Goal: Task Accomplishment & Management: Use online tool/utility

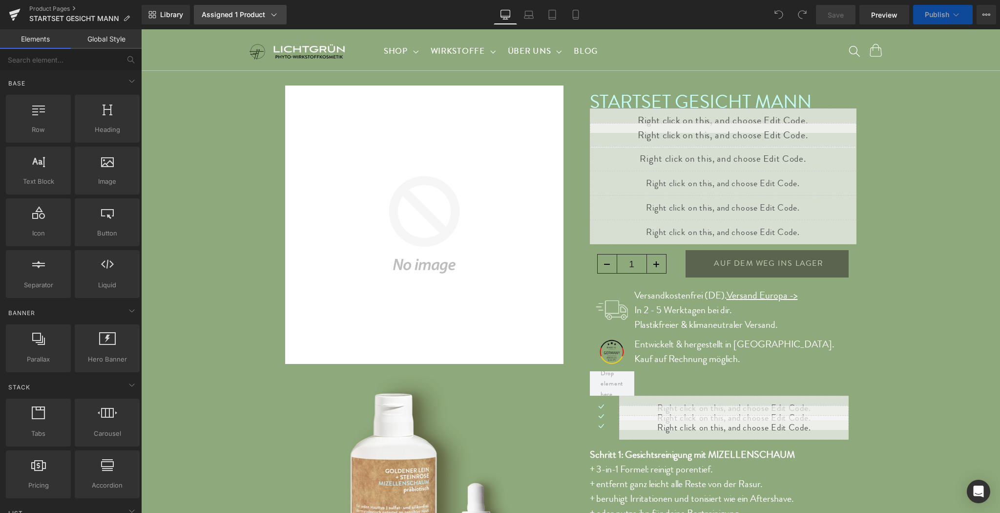
click at [270, 14] on icon at bounding box center [274, 15] width 10 height 10
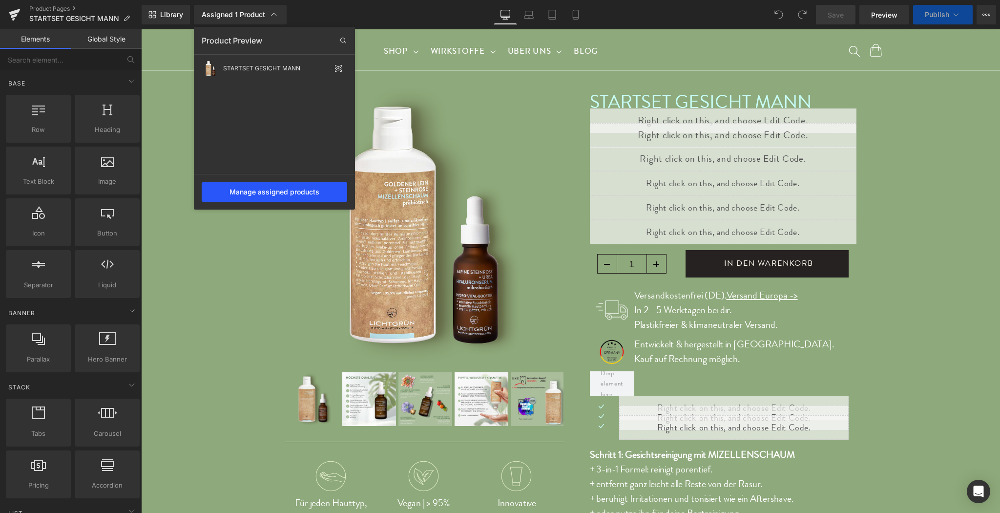
click at [272, 189] on div "Manage assigned products" at bounding box center [274, 192] width 145 height 20
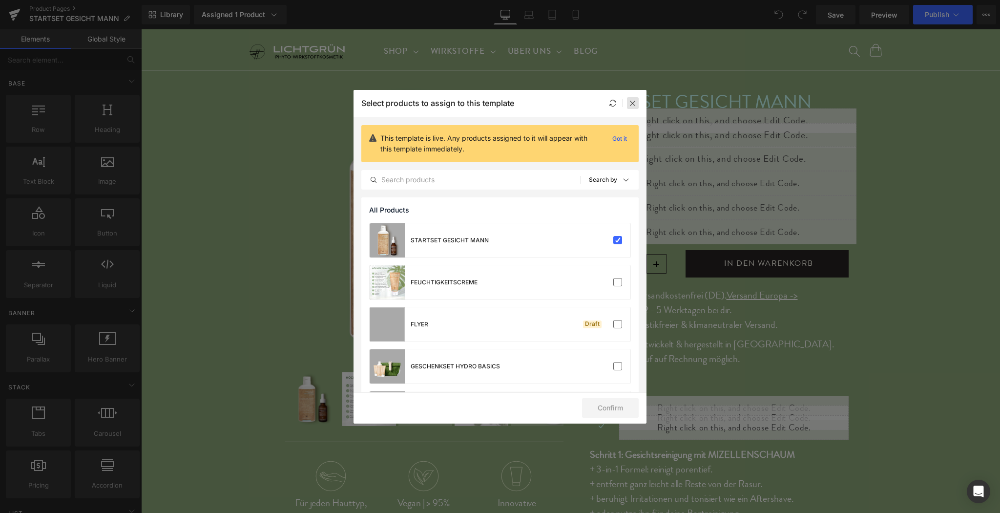
click at [633, 102] on icon at bounding box center [633, 103] width 8 height 8
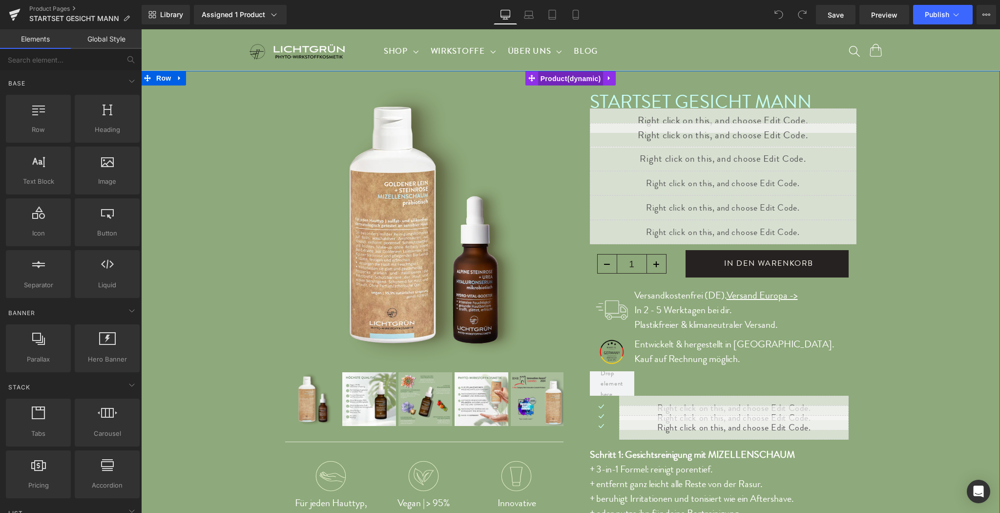
click at [557, 82] on span "Product" at bounding box center [570, 78] width 65 height 15
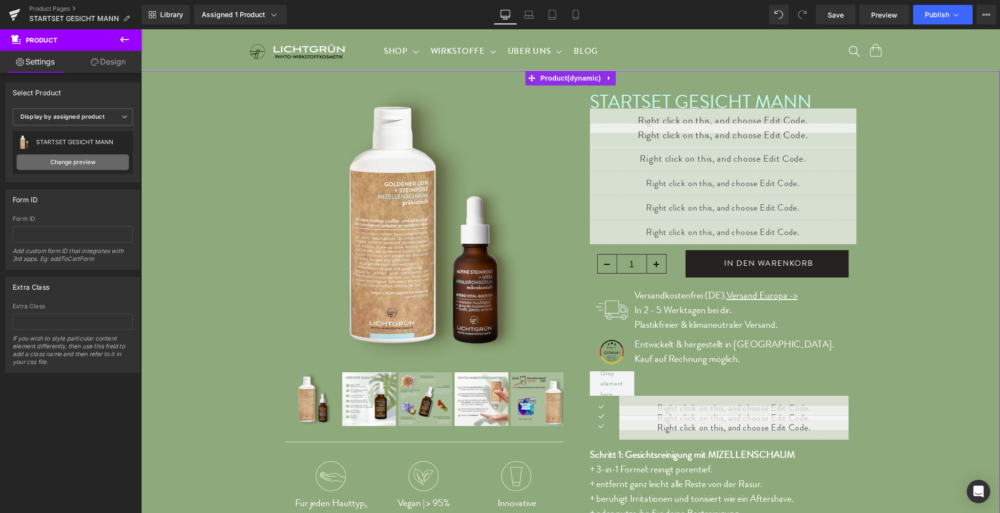
click at [101, 158] on link "Change preview" at bounding box center [73, 162] width 112 height 16
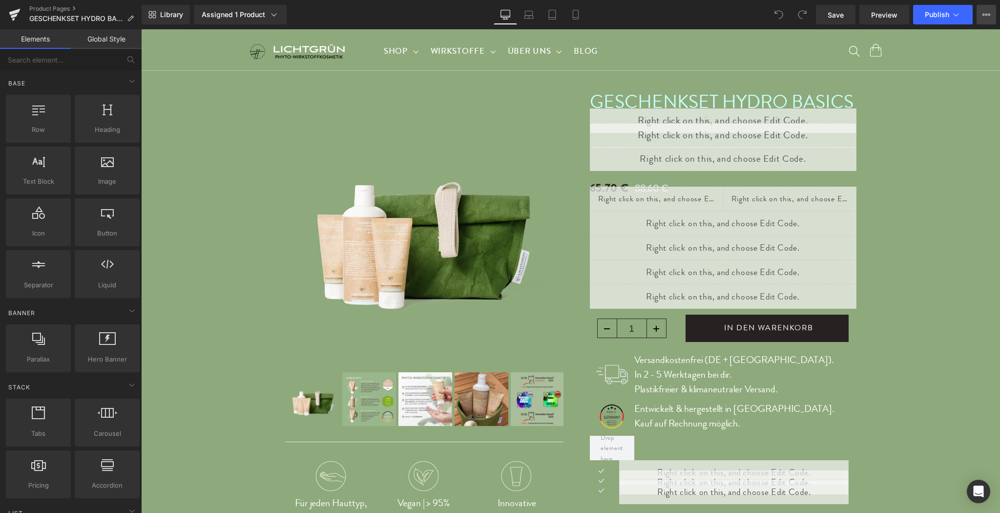
click at [991, 12] on button "View Live Page View with current Template Save Template to Library Schedule Pub…" at bounding box center [986, 15] width 20 height 20
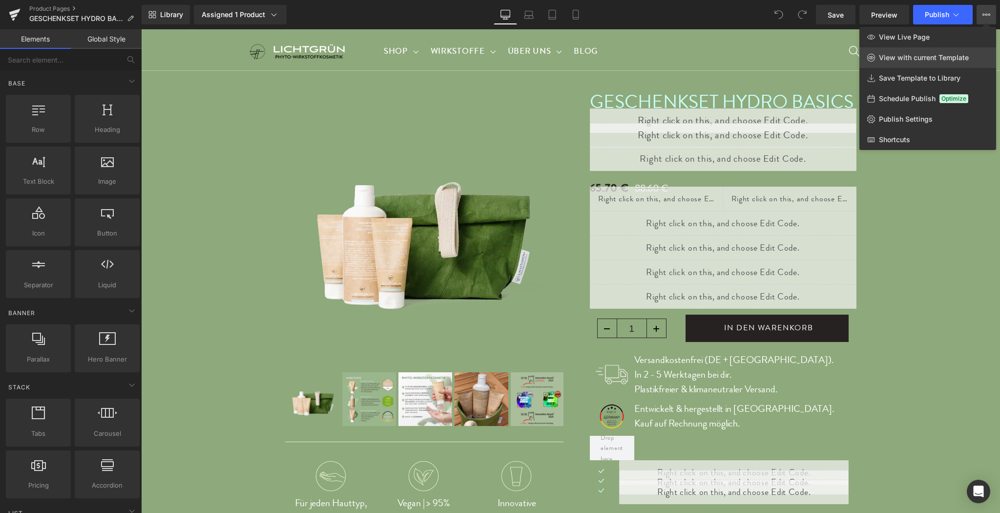
click at [929, 56] on span "View with current Template" at bounding box center [924, 57] width 90 height 9
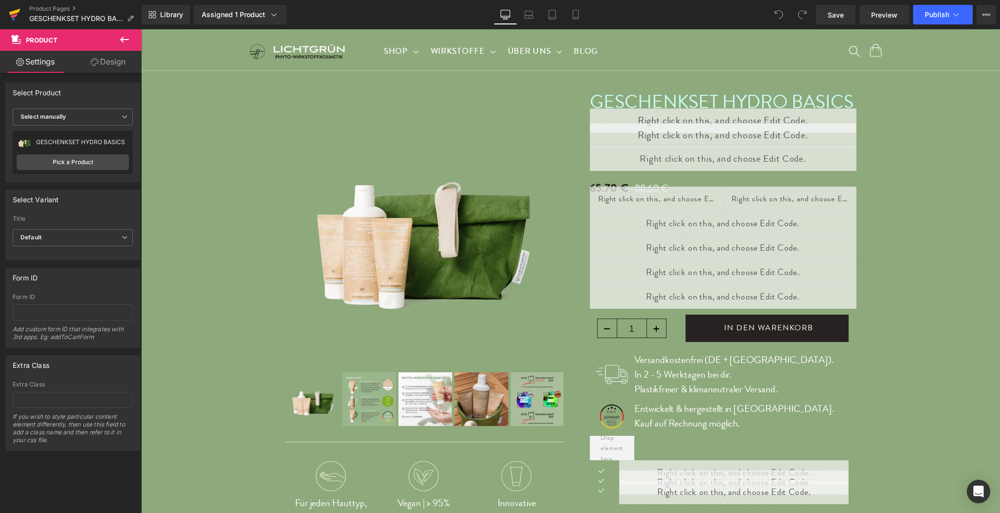
click at [10, 20] on icon at bounding box center [15, 14] width 12 height 24
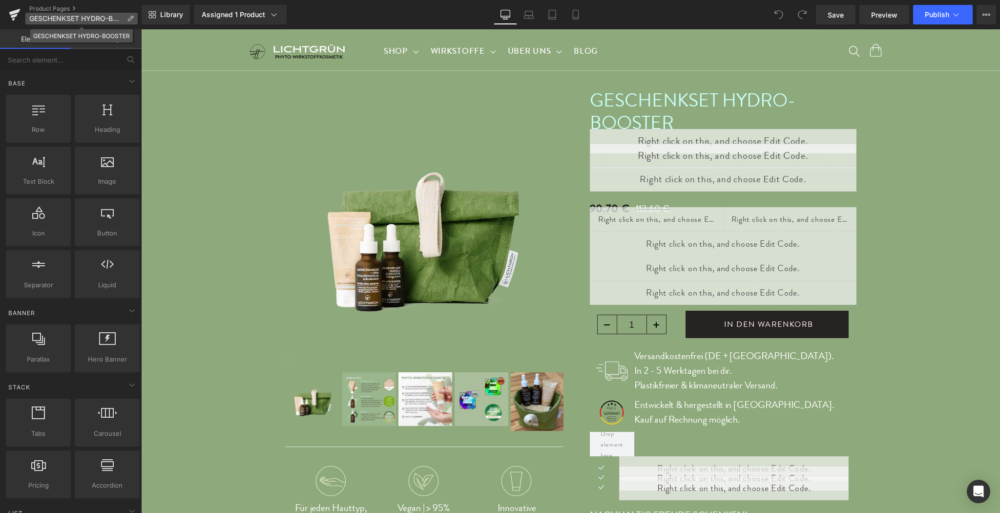
click at [81, 17] on span "GESCHENKSET HYDRO-BOOSTER" at bounding box center [76, 19] width 94 height 8
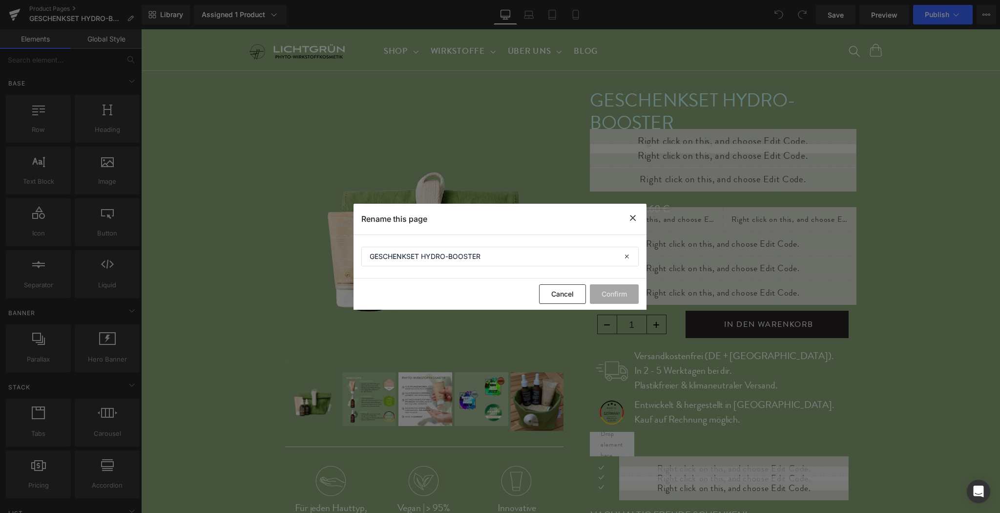
click at [631, 217] on icon at bounding box center [633, 218] width 12 height 12
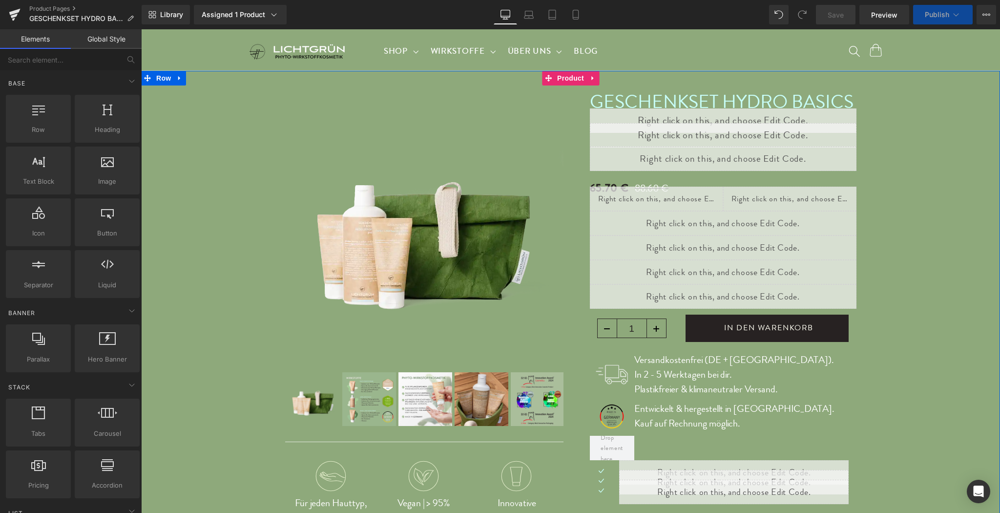
click at [566, 80] on span "Product" at bounding box center [571, 78] width 32 height 15
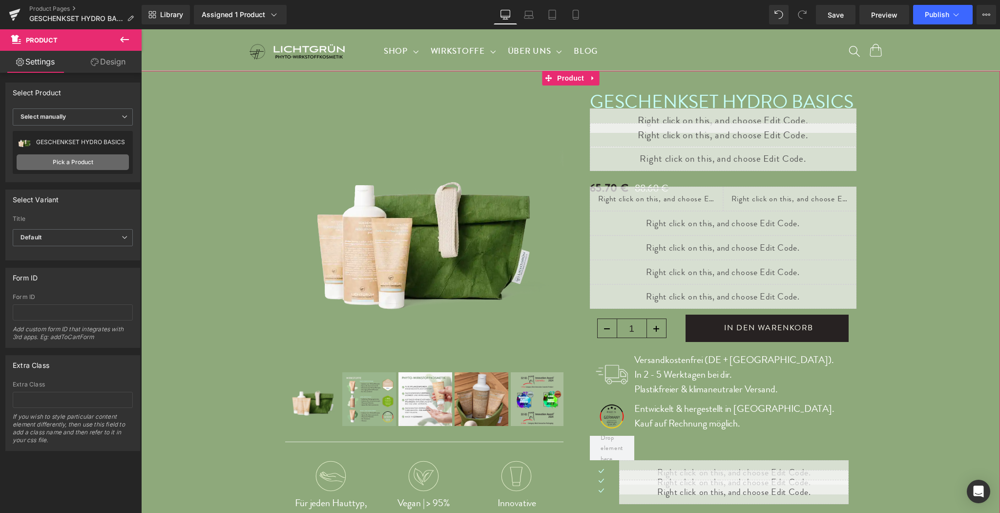
click at [71, 158] on link "Pick a Product" at bounding box center [73, 162] width 112 height 16
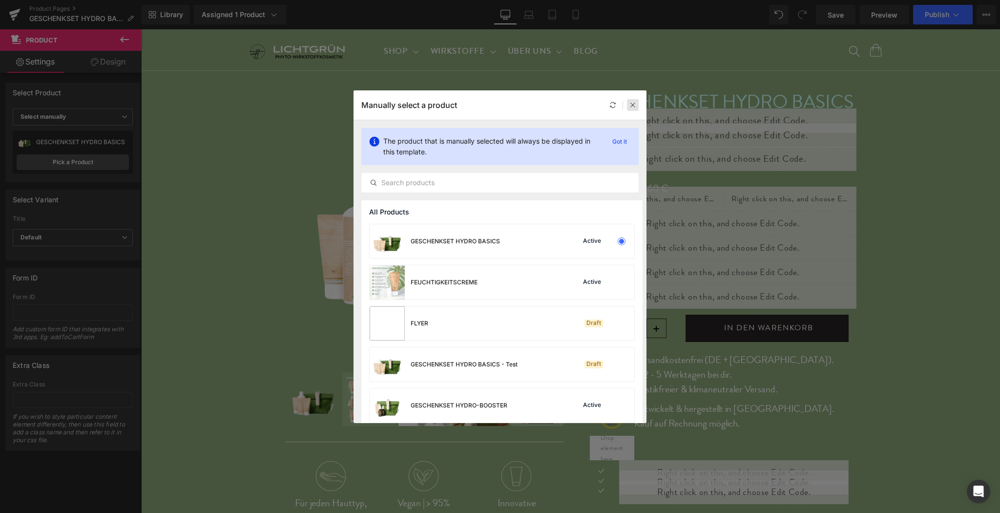
drag, startPoint x: 633, startPoint y: 104, endPoint x: 484, endPoint y: 78, distance: 151.7
click at [633, 104] on icon at bounding box center [632, 105] width 7 height 7
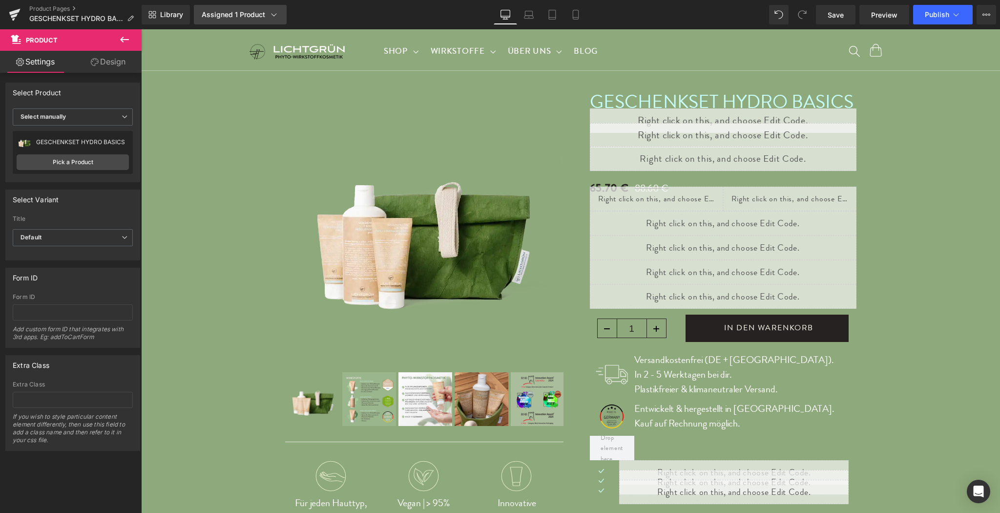
click at [252, 15] on div "Assigned 1 Product" at bounding box center [240, 15] width 77 height 10
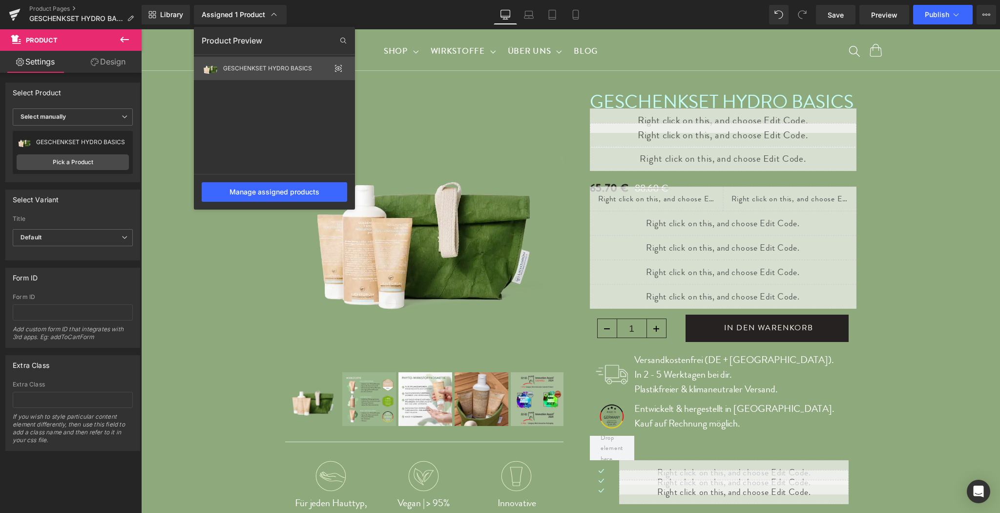
click at [338, 68] on icon at bounding box center [338, 68] width 2 height 2
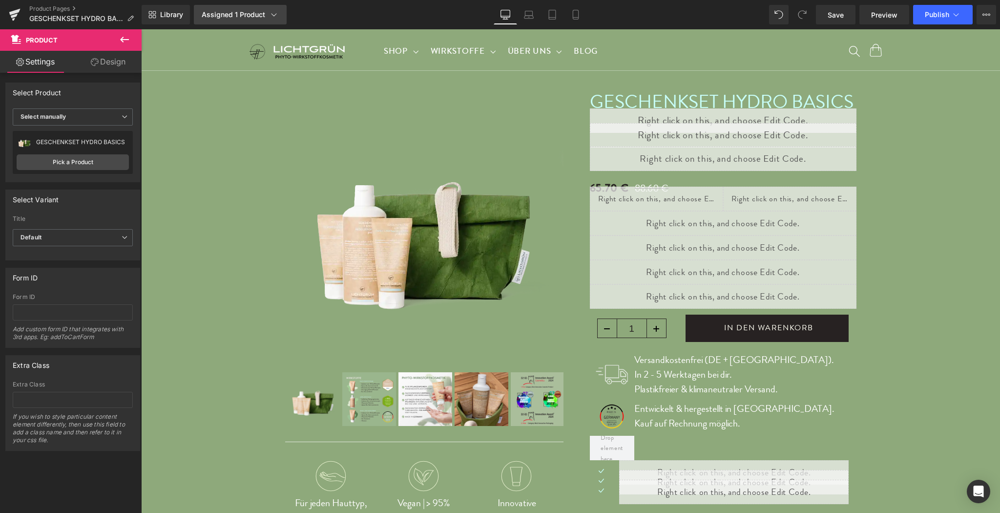
click at [270, 18] on icon at bounding box center [274, 15] width 10 height 10
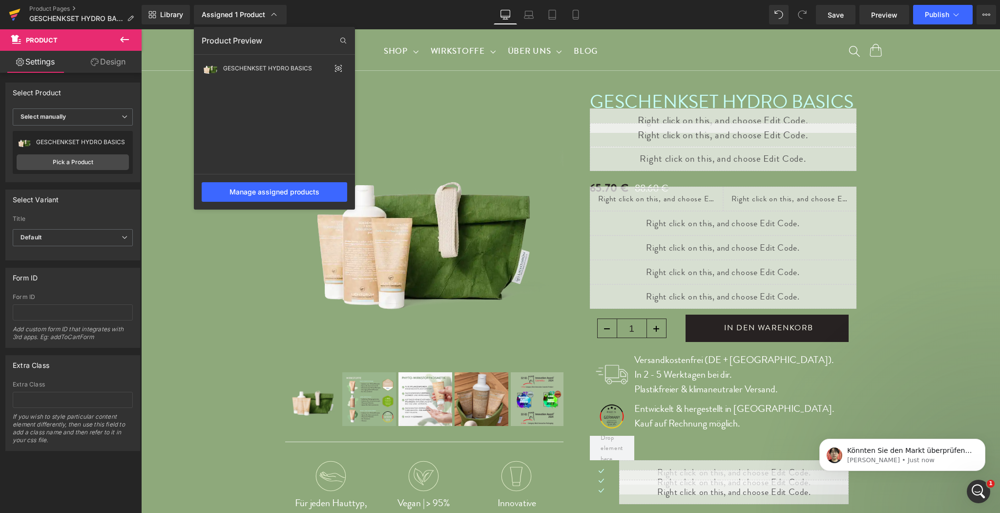
click at [11, 13] on icon at bounding box center [14, 12] width 11 height 6
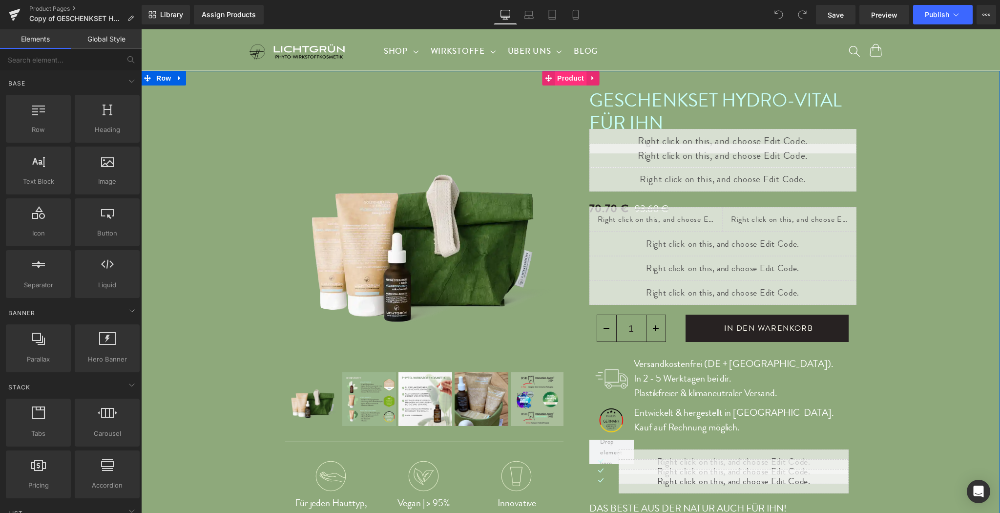
click at [566, 82] on span "Product" at bounding box center [571, 78] width 32 height 15
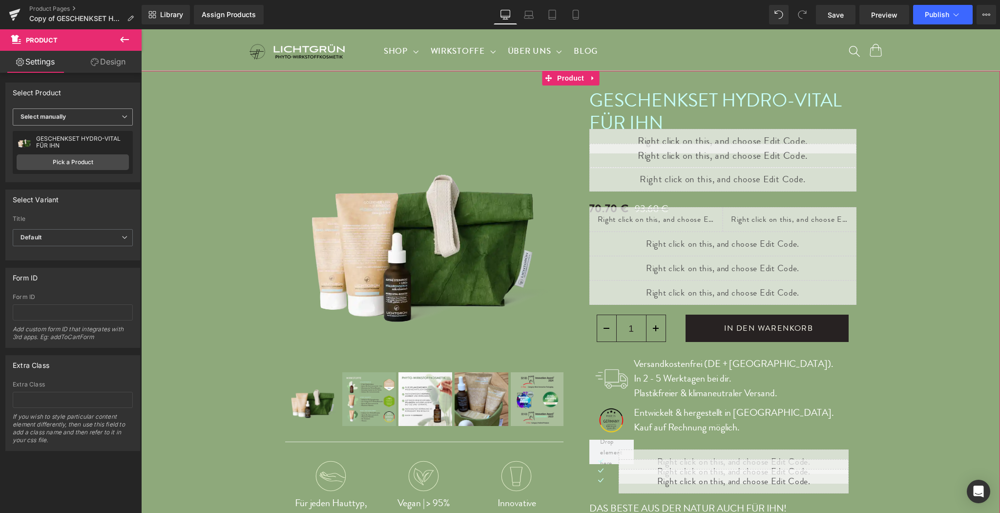
click at [107, 119] on span "Select manually" at bounding box center [73, 116] width 120 height 17
click at [107, 119] on span "Select manually" at bounding box center [71, 116] width 116 height 17
click at [81, 158] on link "Pick a Product" at bounding box center [73, 162] width 112 height 16
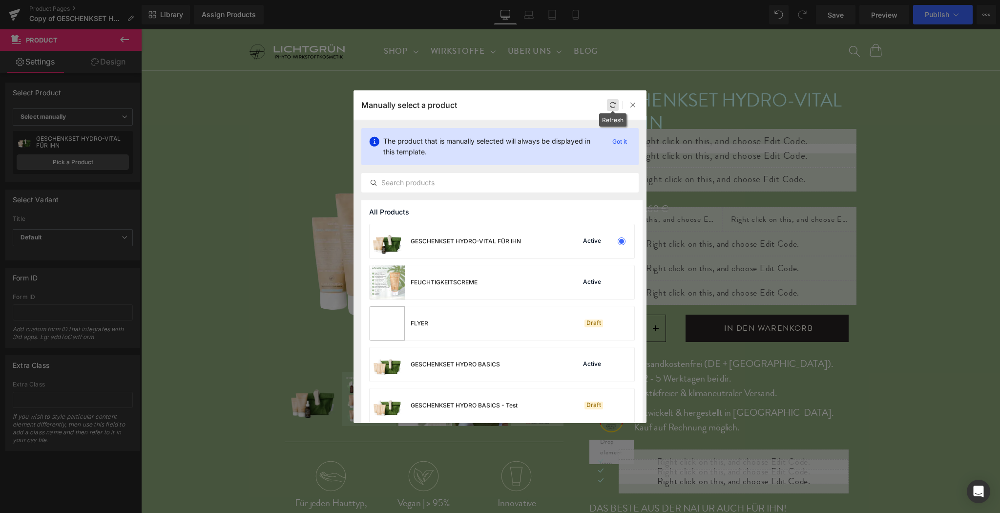
click at [610, 105] on icon at bounding box center [612, 105] width 7 height 7
click at [634, 106] on icon at bounding box center [632, 105] width 7 height 7
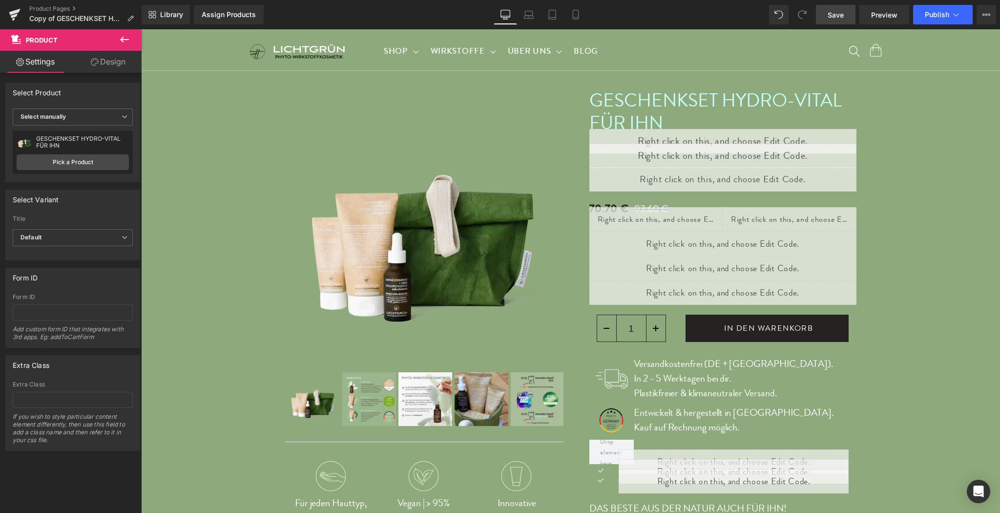
click at [830, 23] on link "Save" at bounding box center [836, 15] width 40 height 20
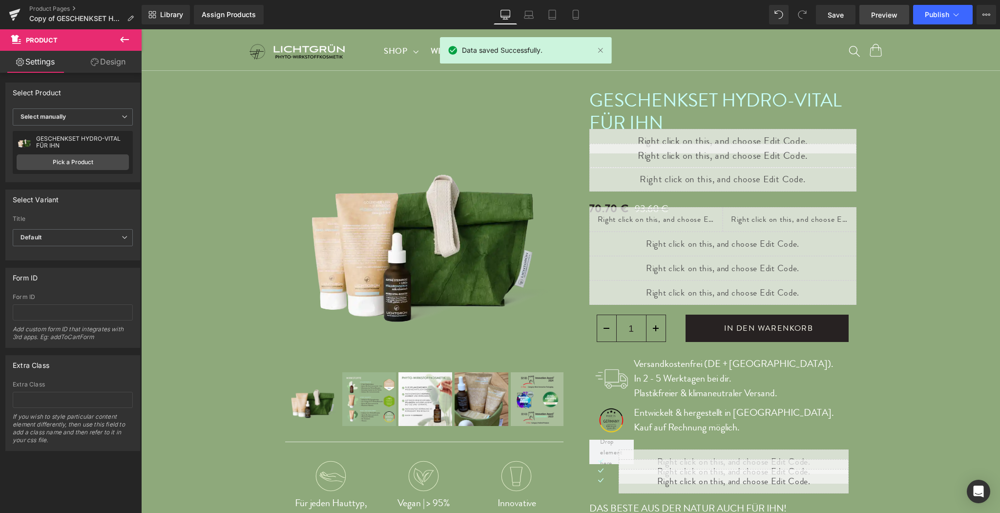
click at [877, 21] on link "Preview" at bounding box center [884, 15] width 50 height 20
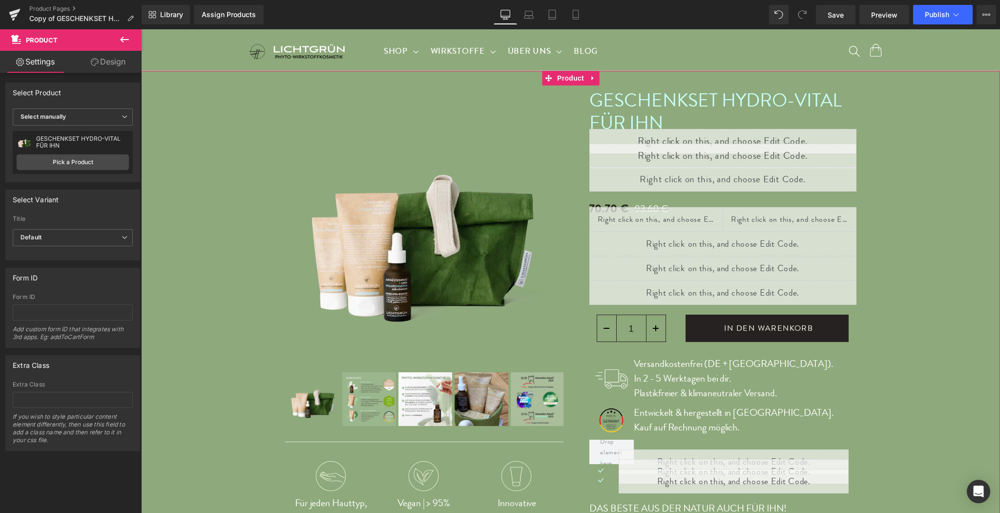
click at [86, 96] on div "Select Product" at bounding box center [73, 92] width 134 height 19
click at [80, 150] on div "GESCHENKSET HYDRO-VITAL FÜR IHN GESCHENKSET HYDRO-VITAL FÜR IHN Pick a Product" at bounding box center [73, 152] width 120 height 43
click at [82, 160] on link "Pick a Product" at bounding box center [73, 162] width 112 height 16
